Goal: Navigation & Orientation: Find specific page/section

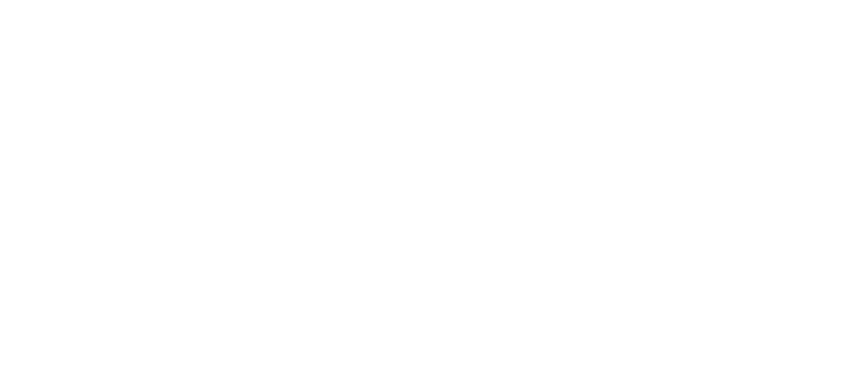
select select "*"
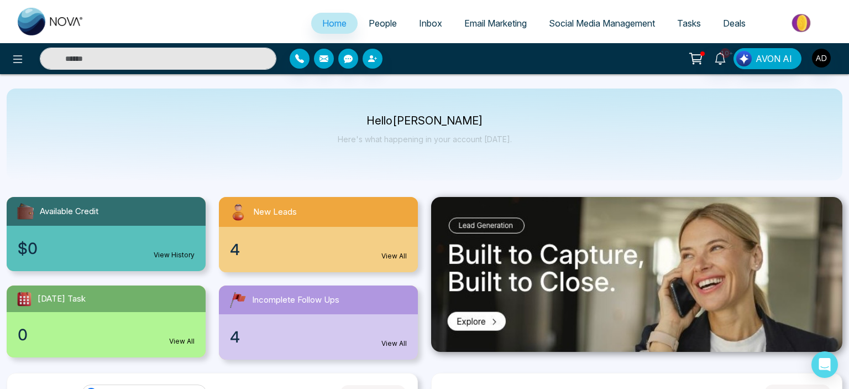
click at [369, 27] on span "People" at bounding box center [383, 23] width 28 height 11
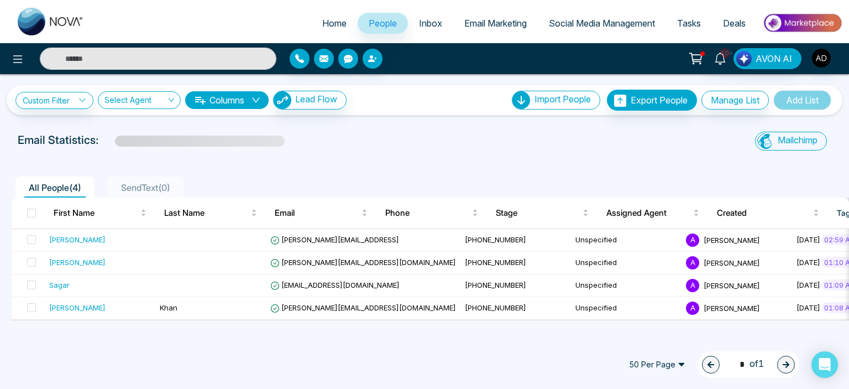
click at [628, 25] on span "Social Media Management" at bounding box center [602, 23] width 106 height 11
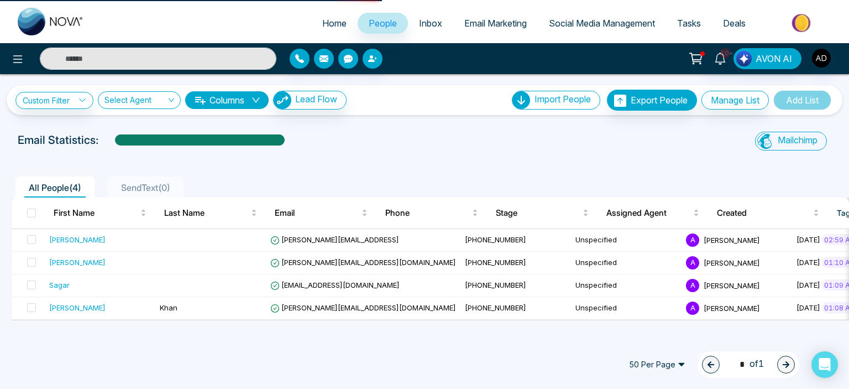
click at [478, 132] on div "Email Statistics:" at bounding box center [287, 140] width 538 height 17
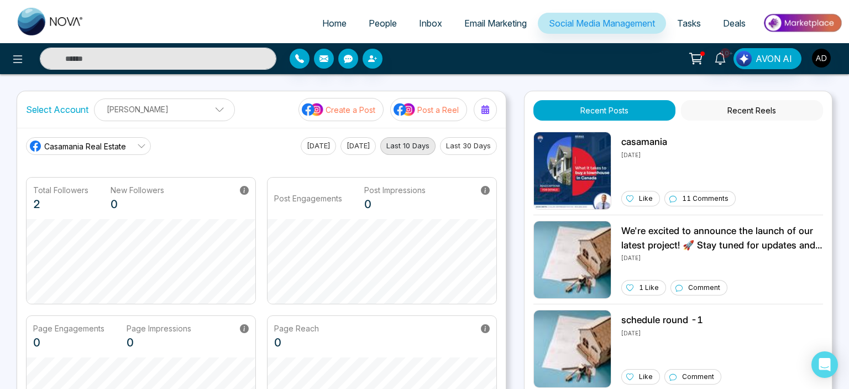
click at [377, 17] on link "People" at bounding box center [383, 23] width 50 height 21
